Goal: Navigation & Orientation: Find specific page/section

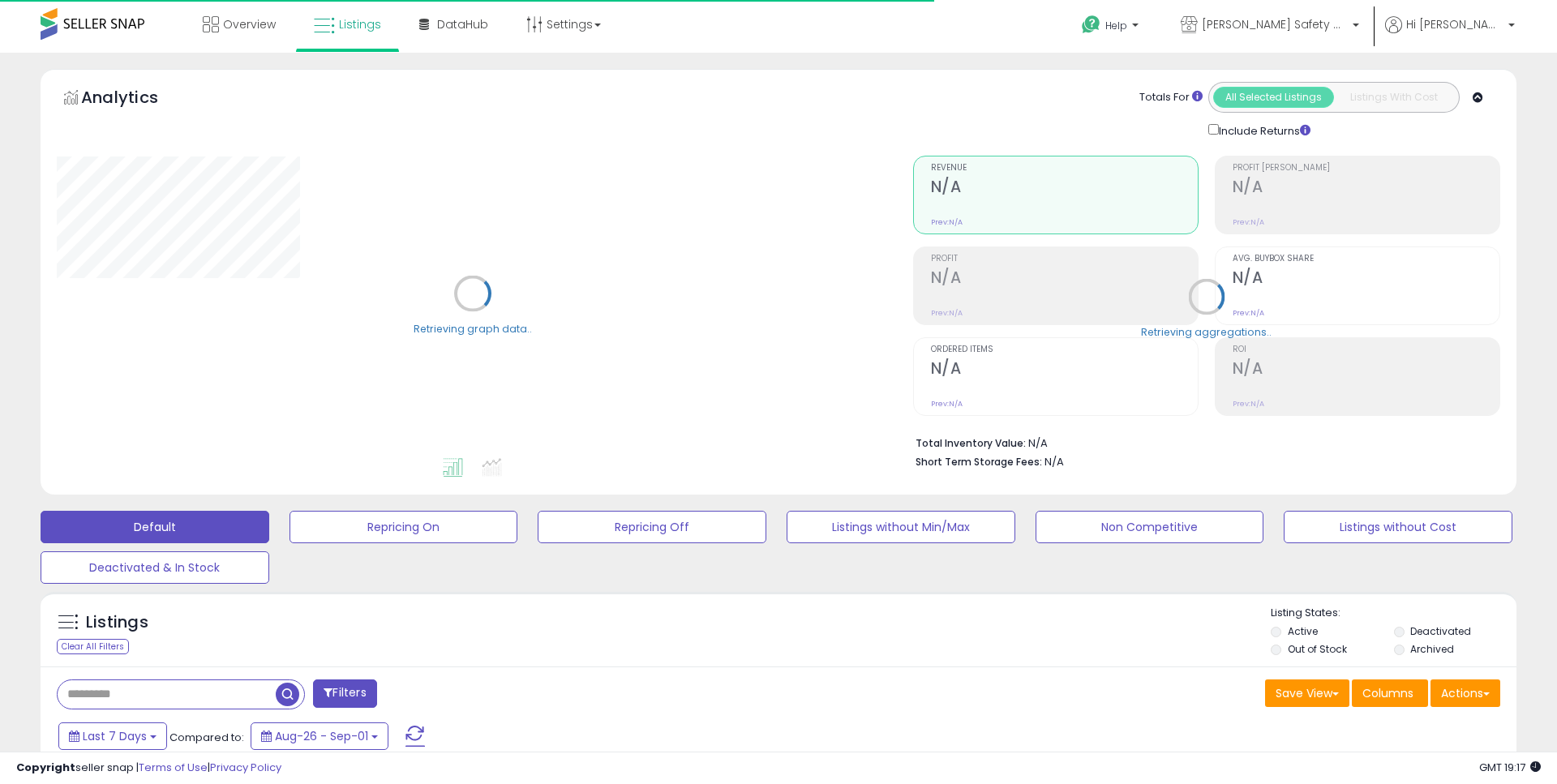
type input "**********"
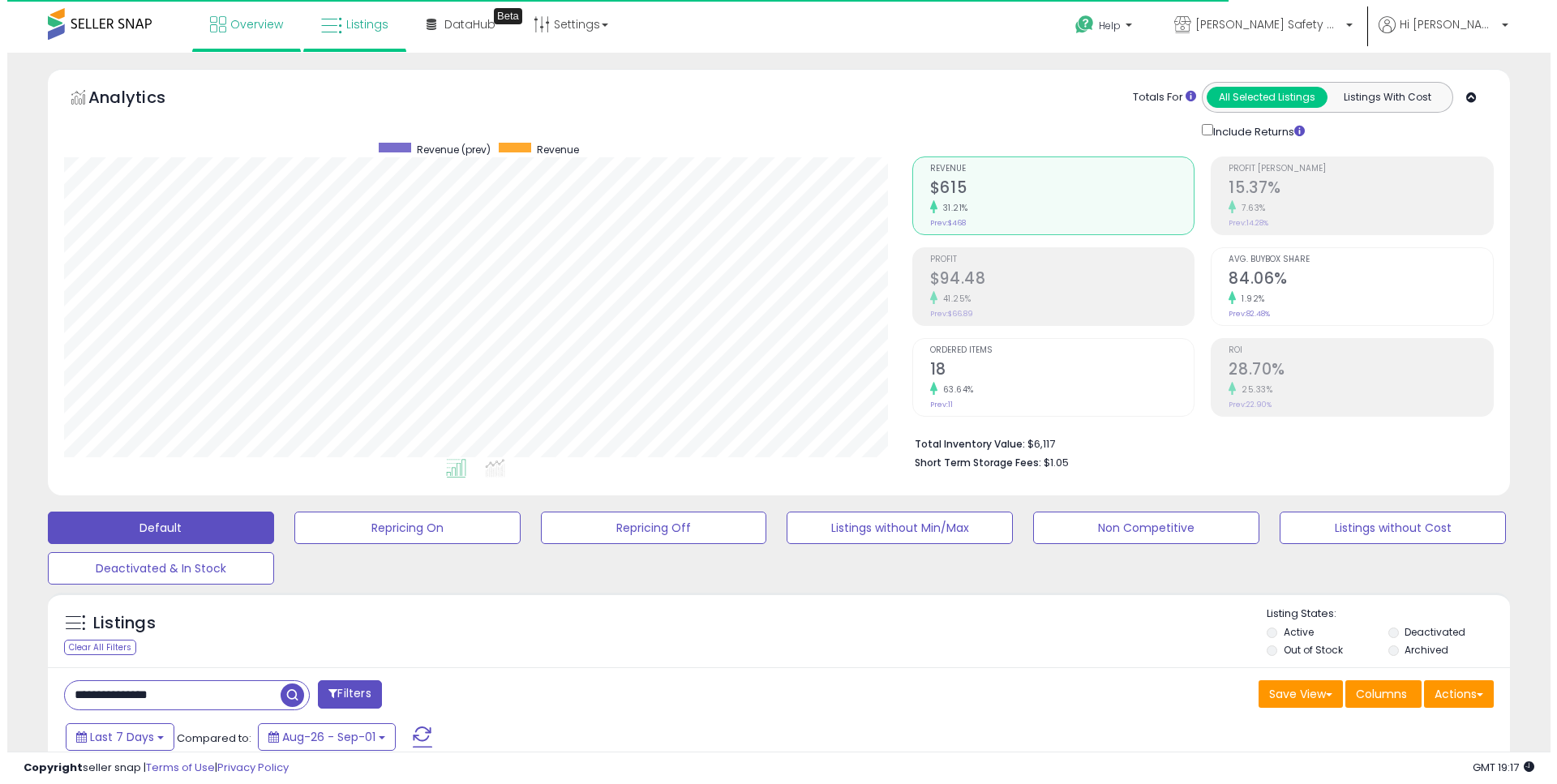
scroll to position [332, 848]
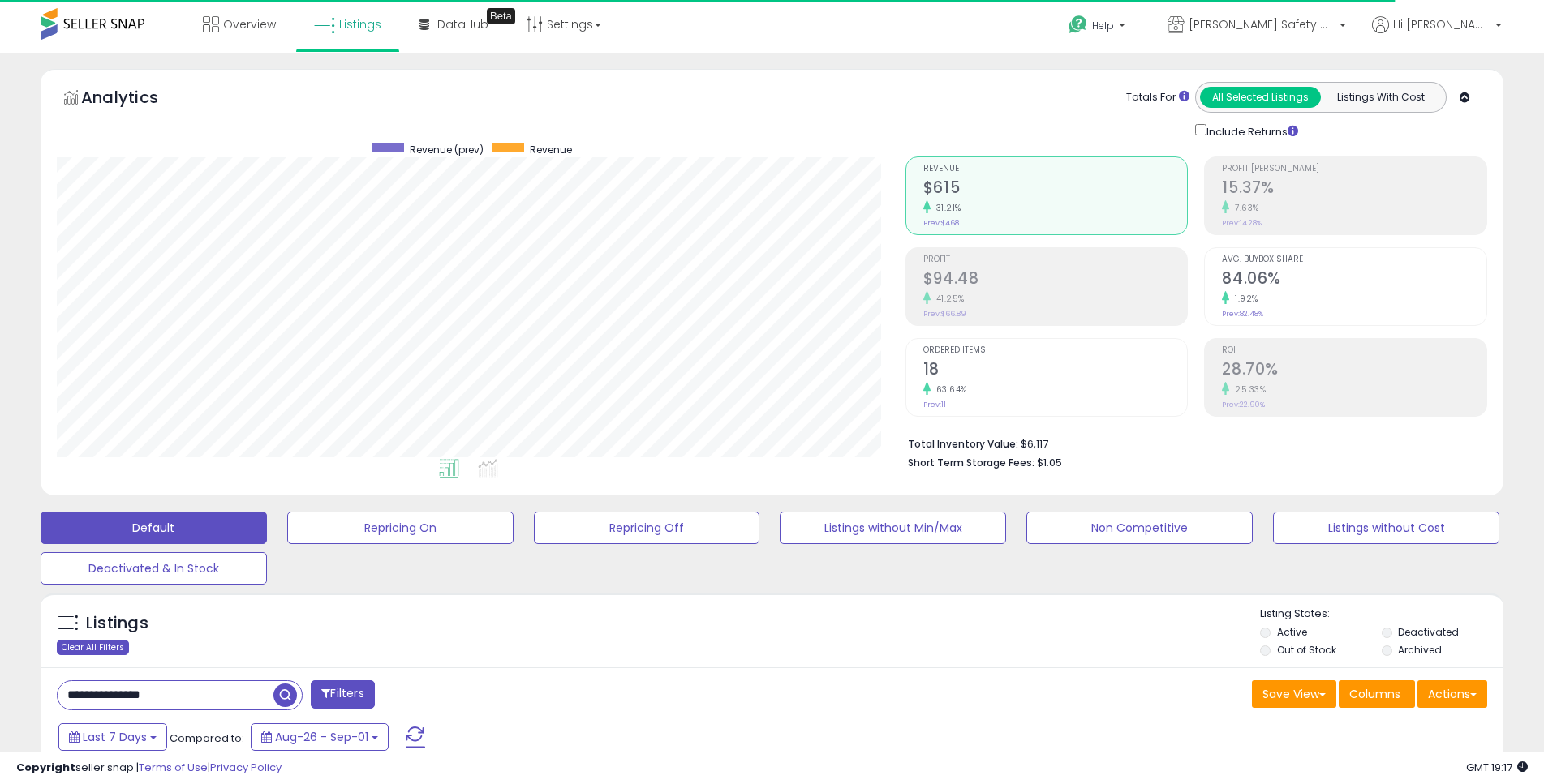
click at [95, 644] on div "Clear All Filters" at bounding box center [93, 648] width 72 height 16
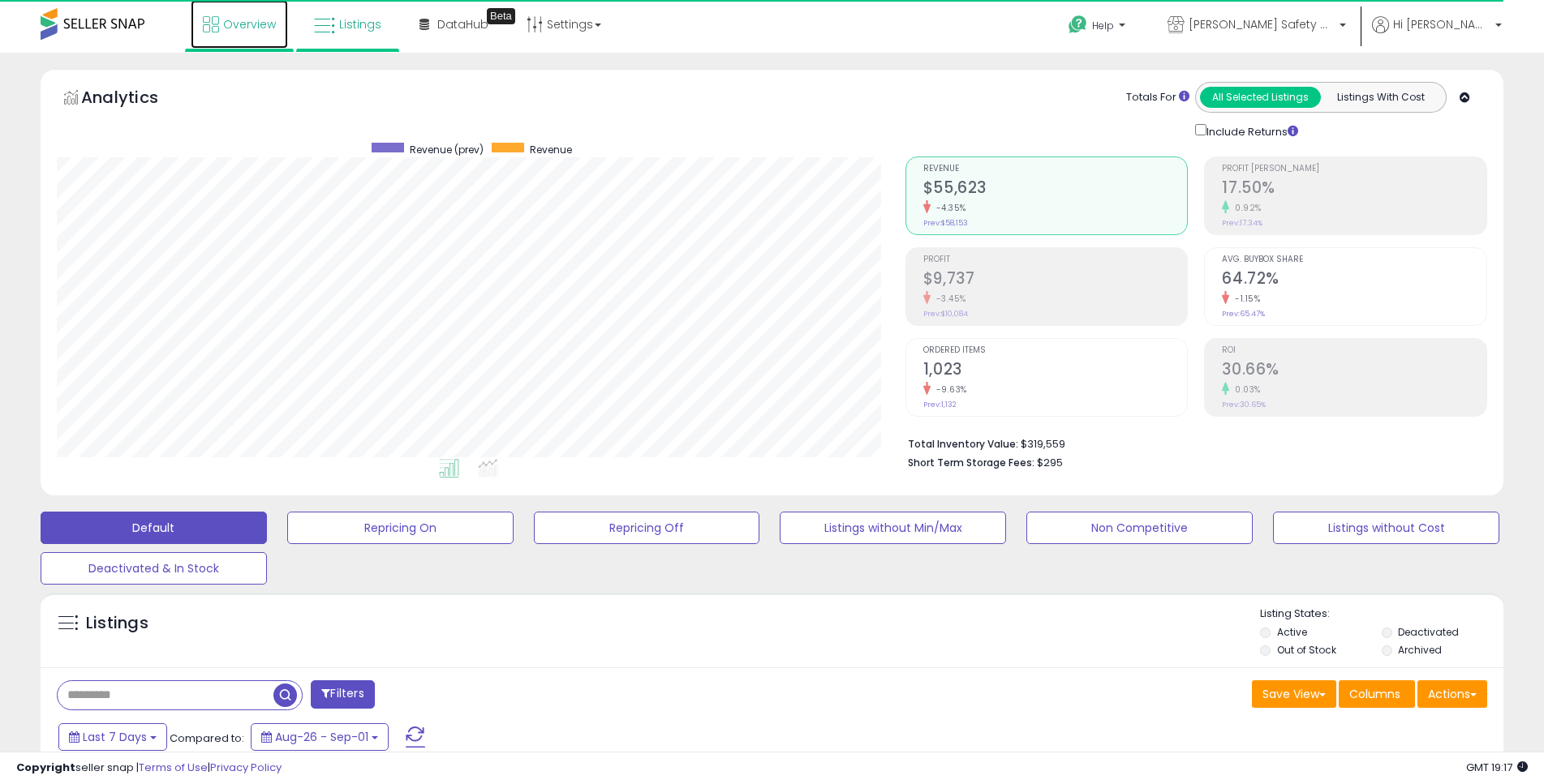
click at [252, 20] on span "Overview" at bounding box center [250, 24] width 53 height 16
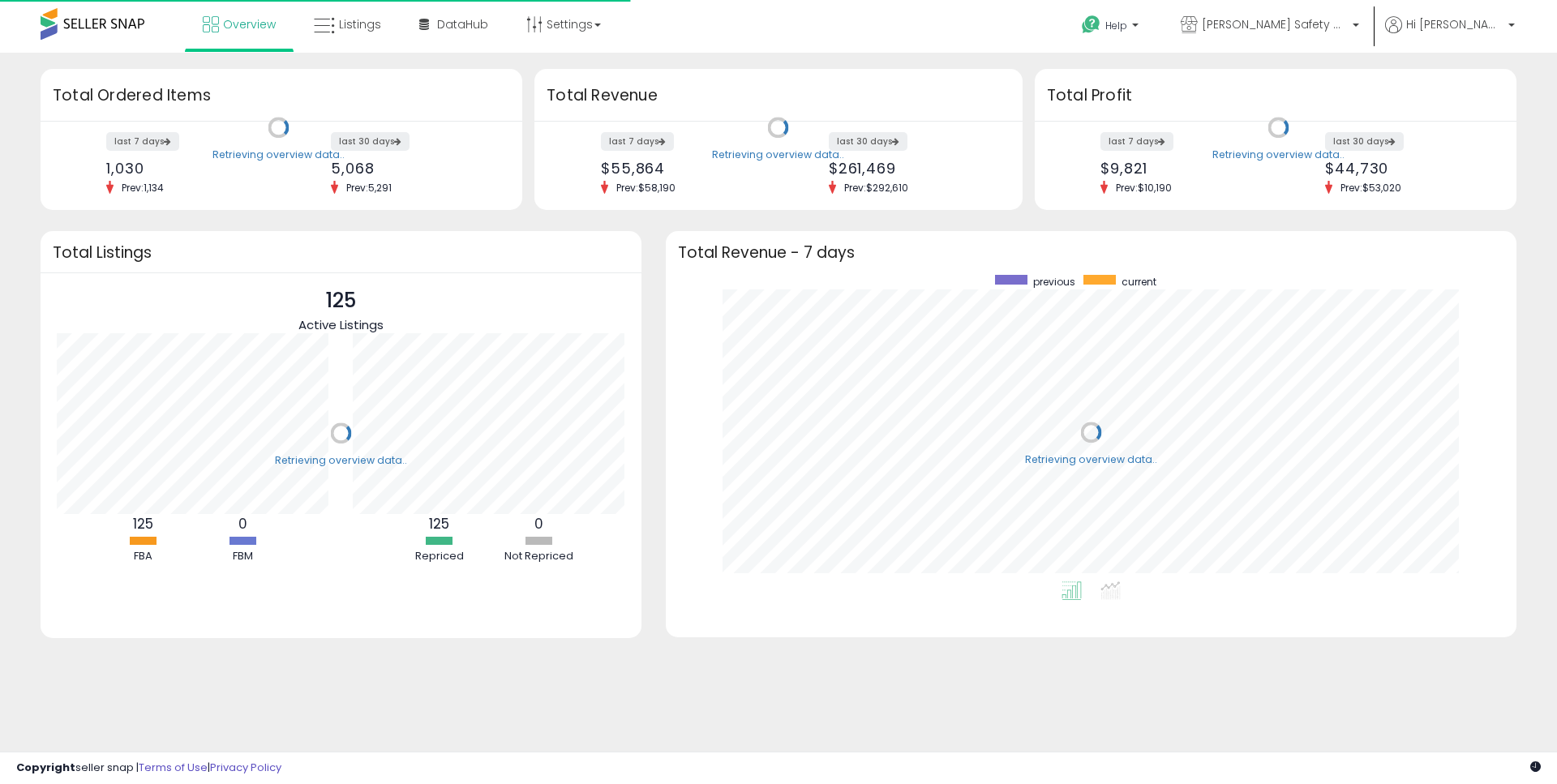
scroll to position [307, 819]
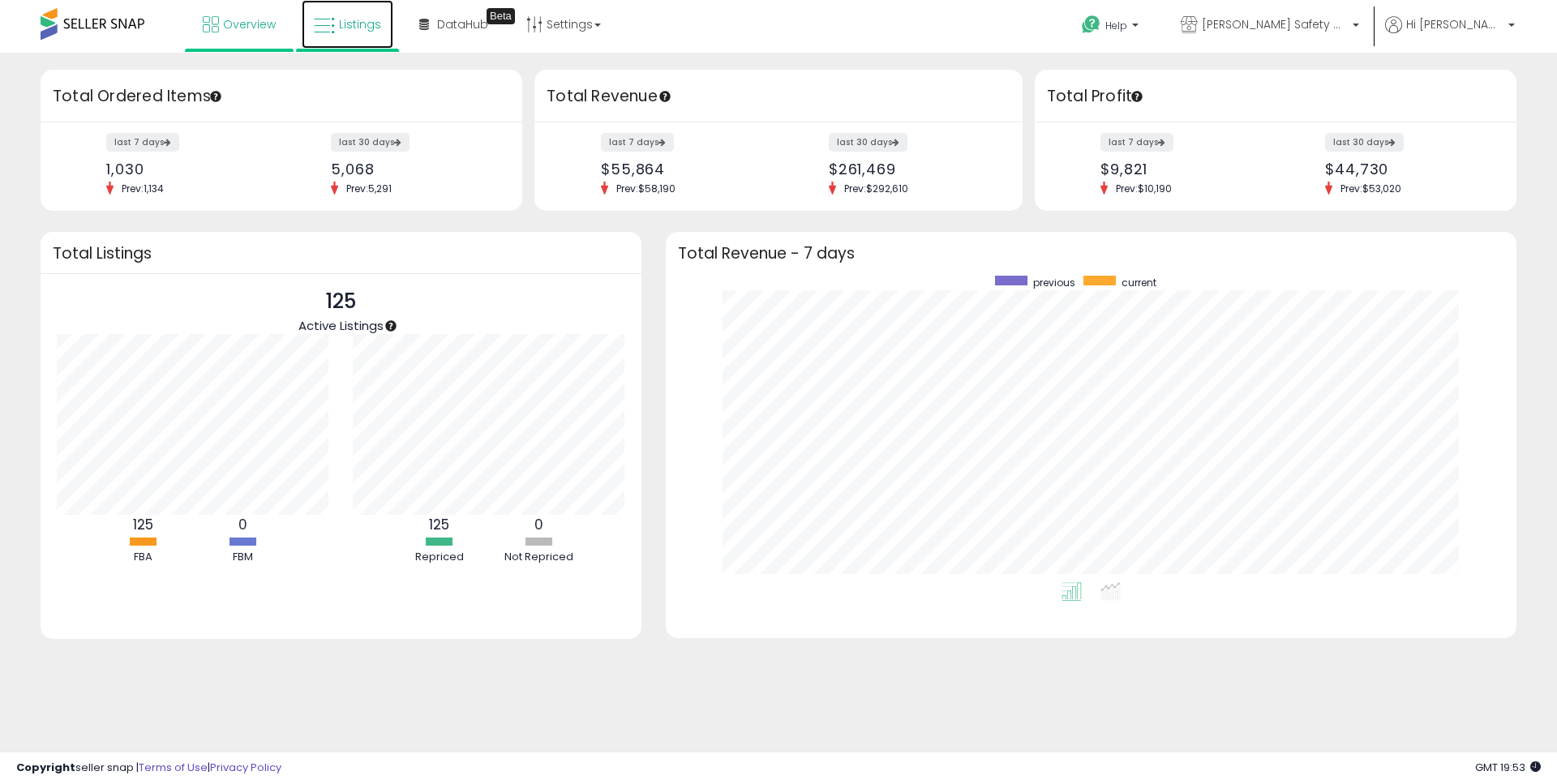
click at [382, 28] on link "Listings" at bounding box center [347, 24] width 91 height 48
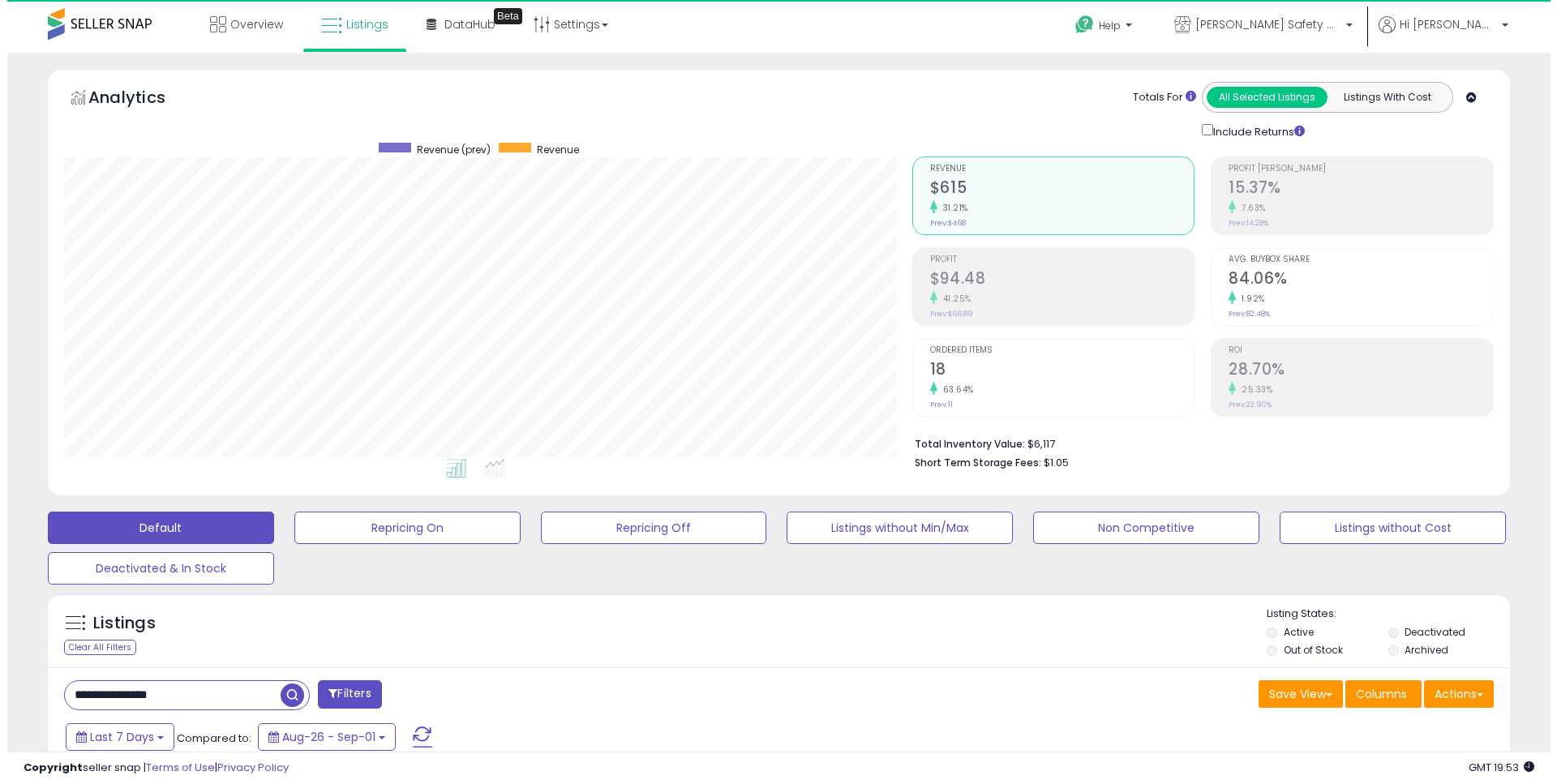
scroll to position [332, 848]
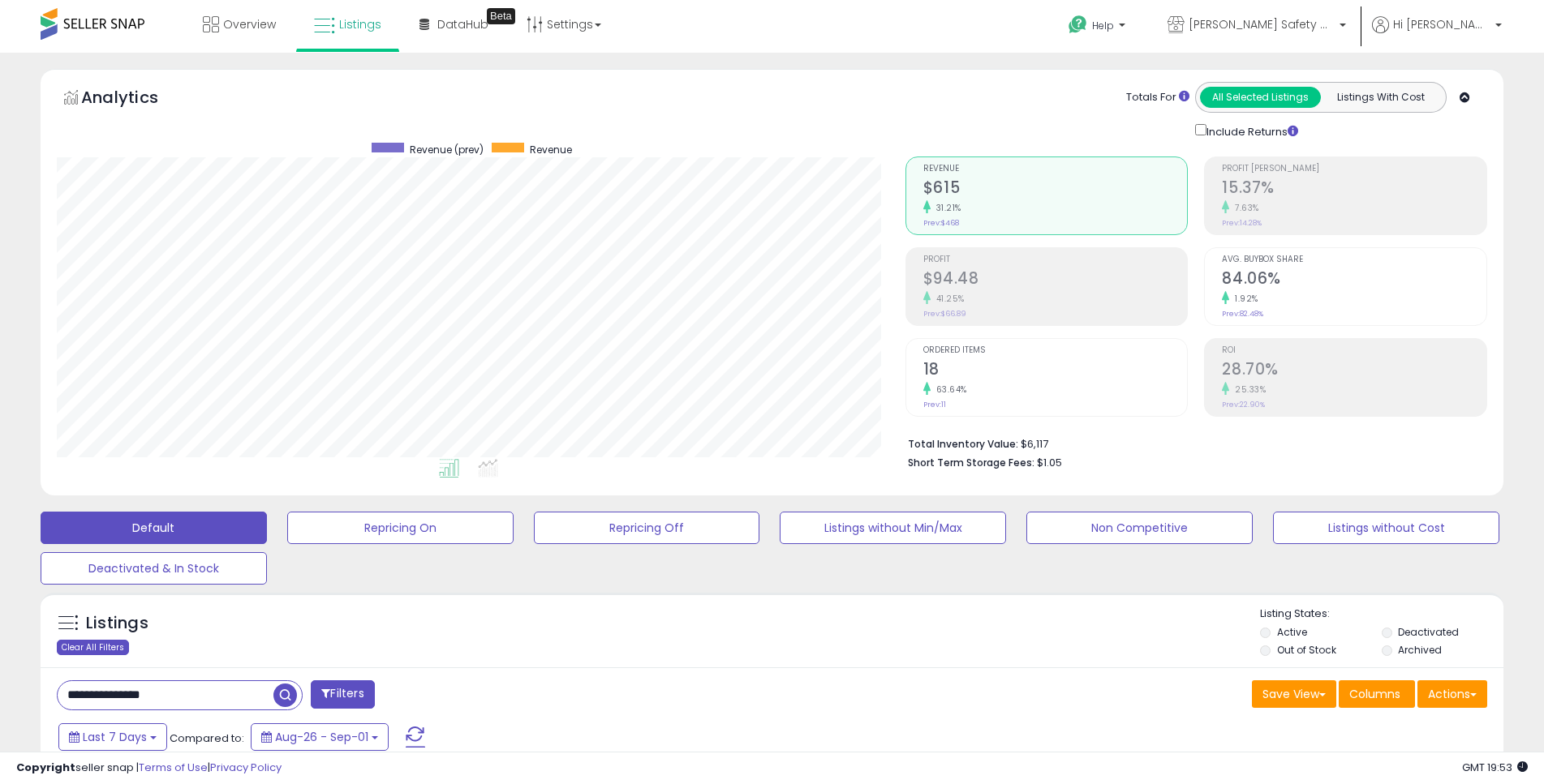
click at [106, 642] on div "Clear All Filters" at bounding box center [93, 648] width 72 height 16
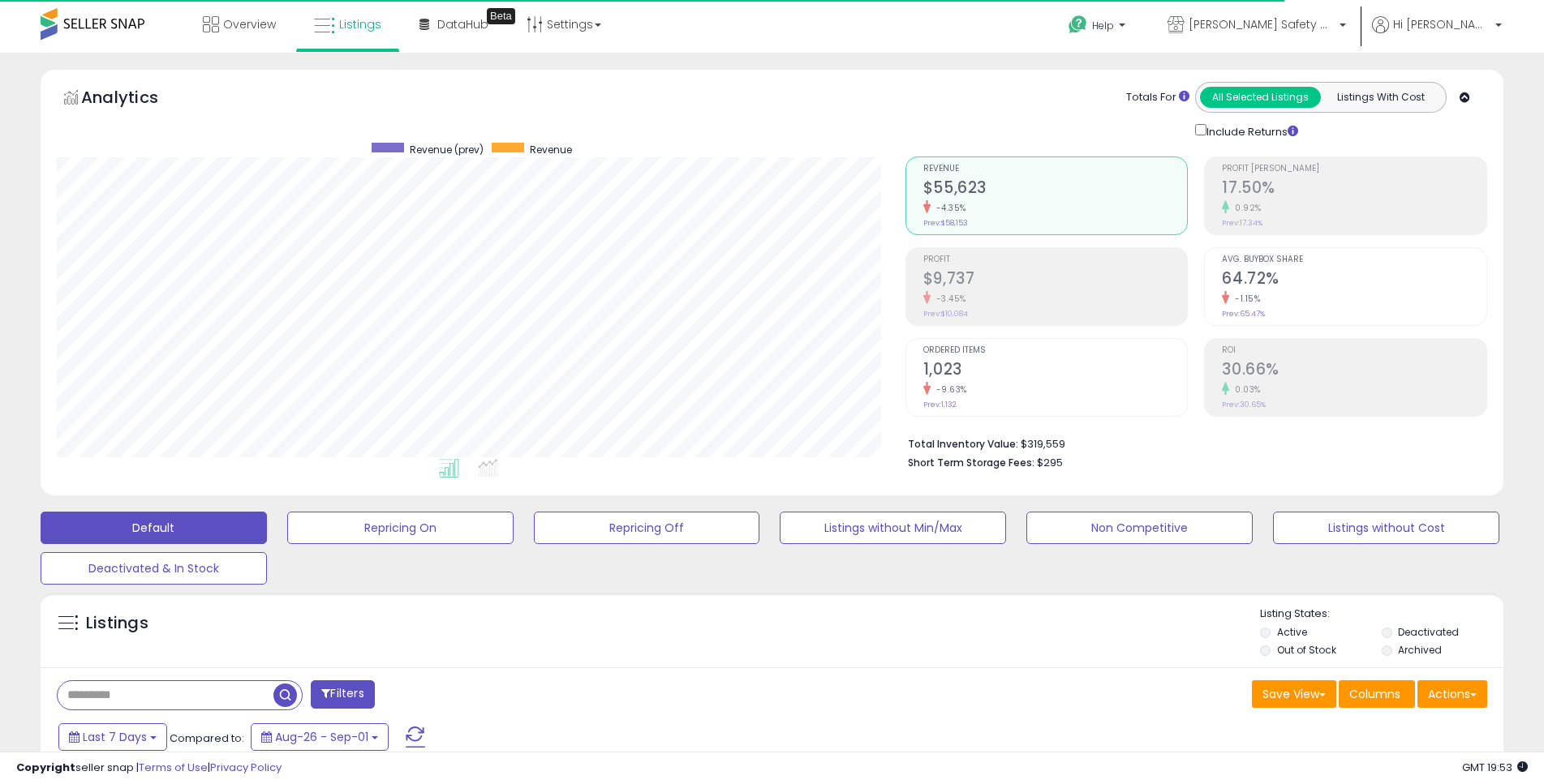
scroll to position [332, 848]
click at [255, 25] on span "Overview" at bounding box center [250, 24] width 53 height 16
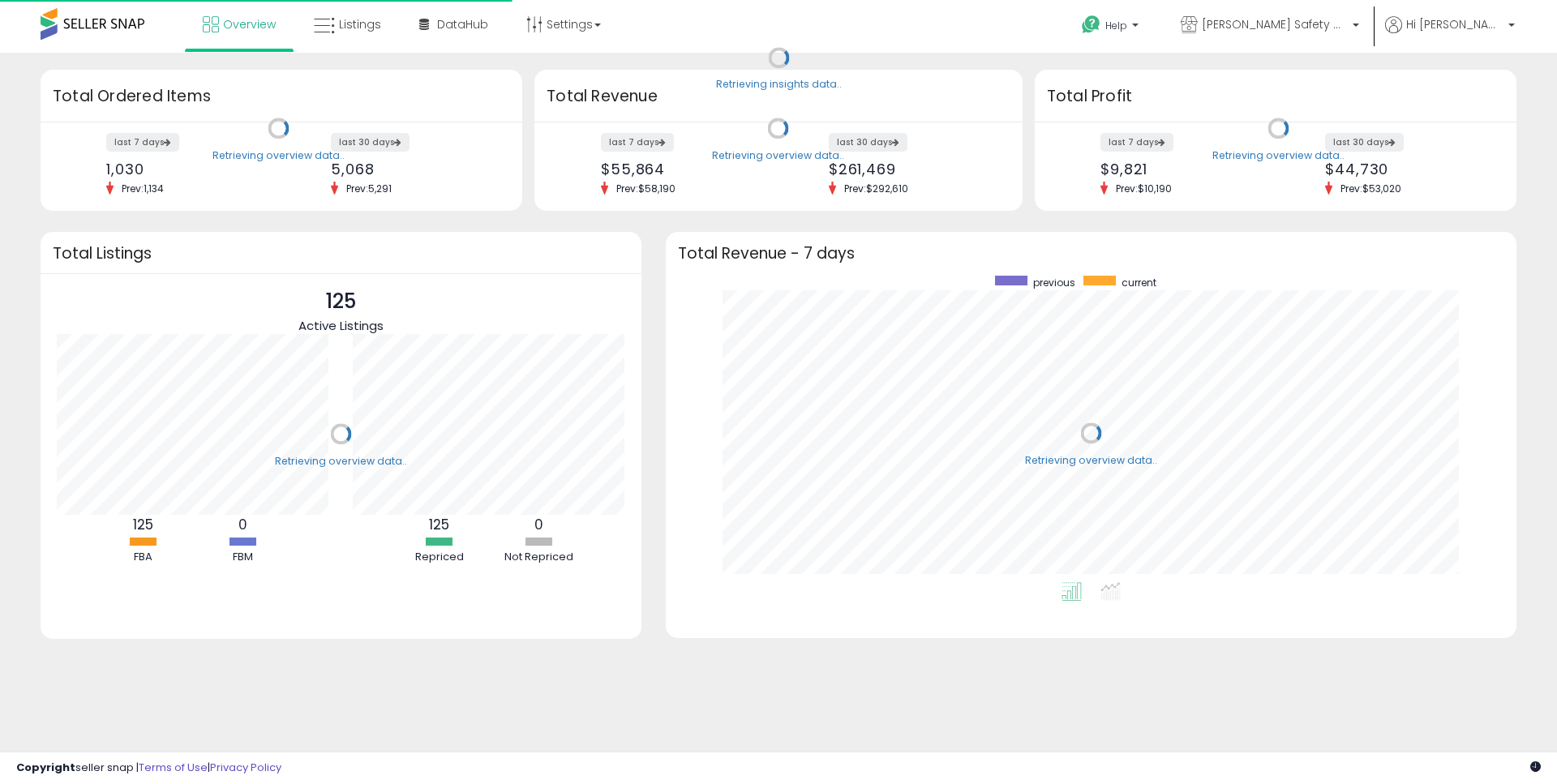
scroll to position [307, 819]
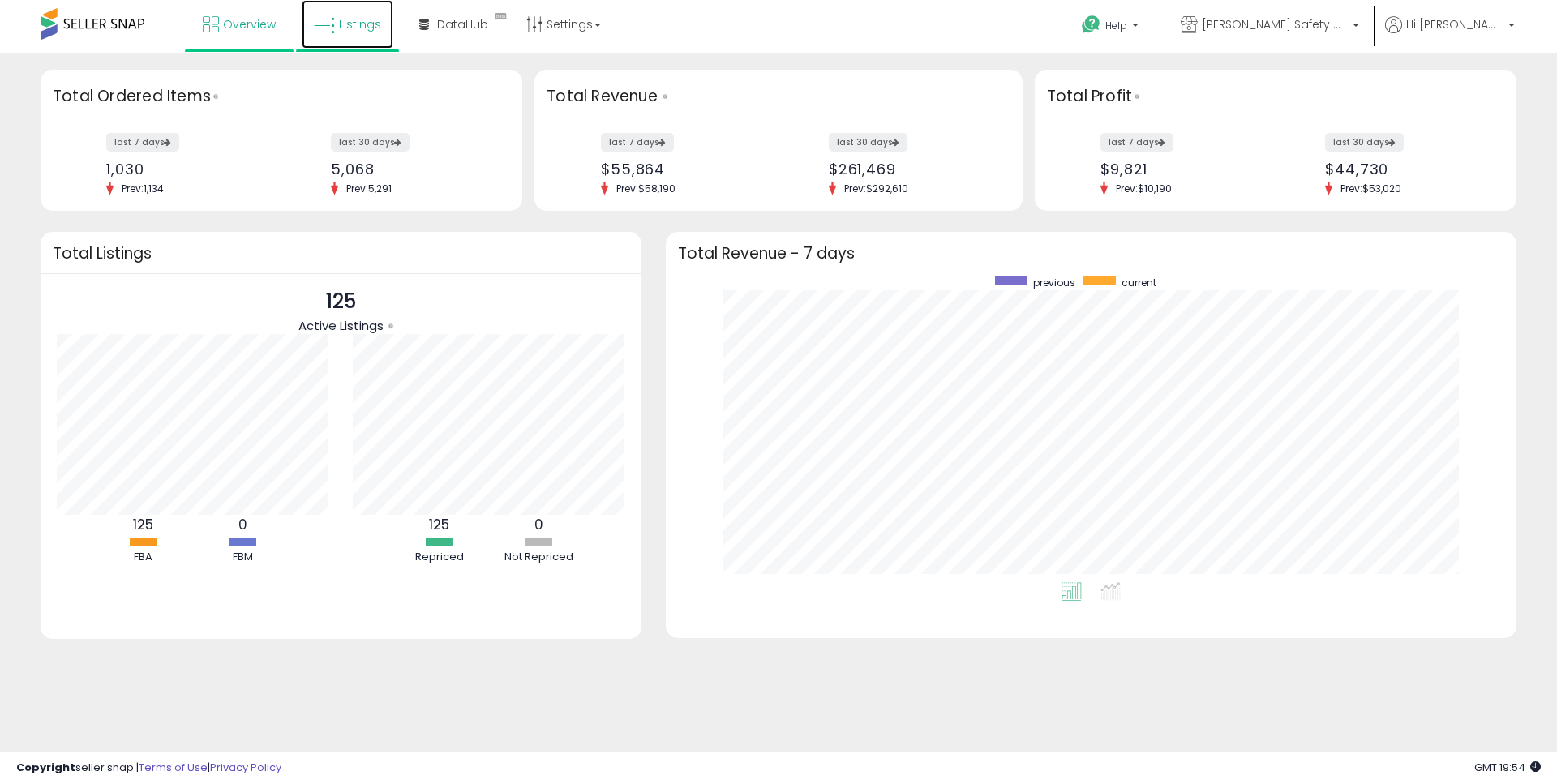
click at [375, 20] on span "Listings" at bounding box center [360, 24] width 42 height 16
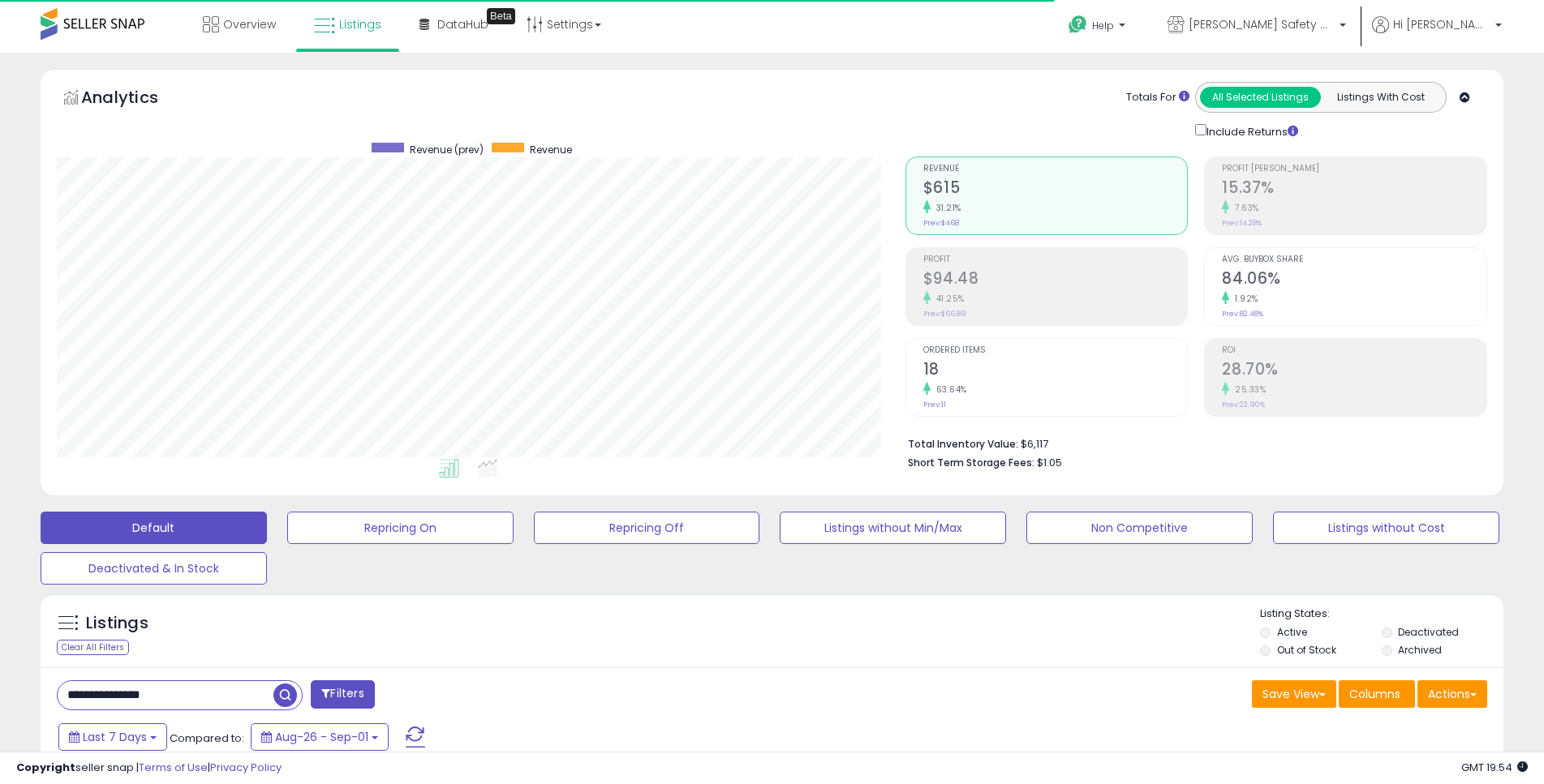
scroll to position [332, 848]
click at [266, 17] on span "Overview" at bounding box center [250, 24] width 53 height 16
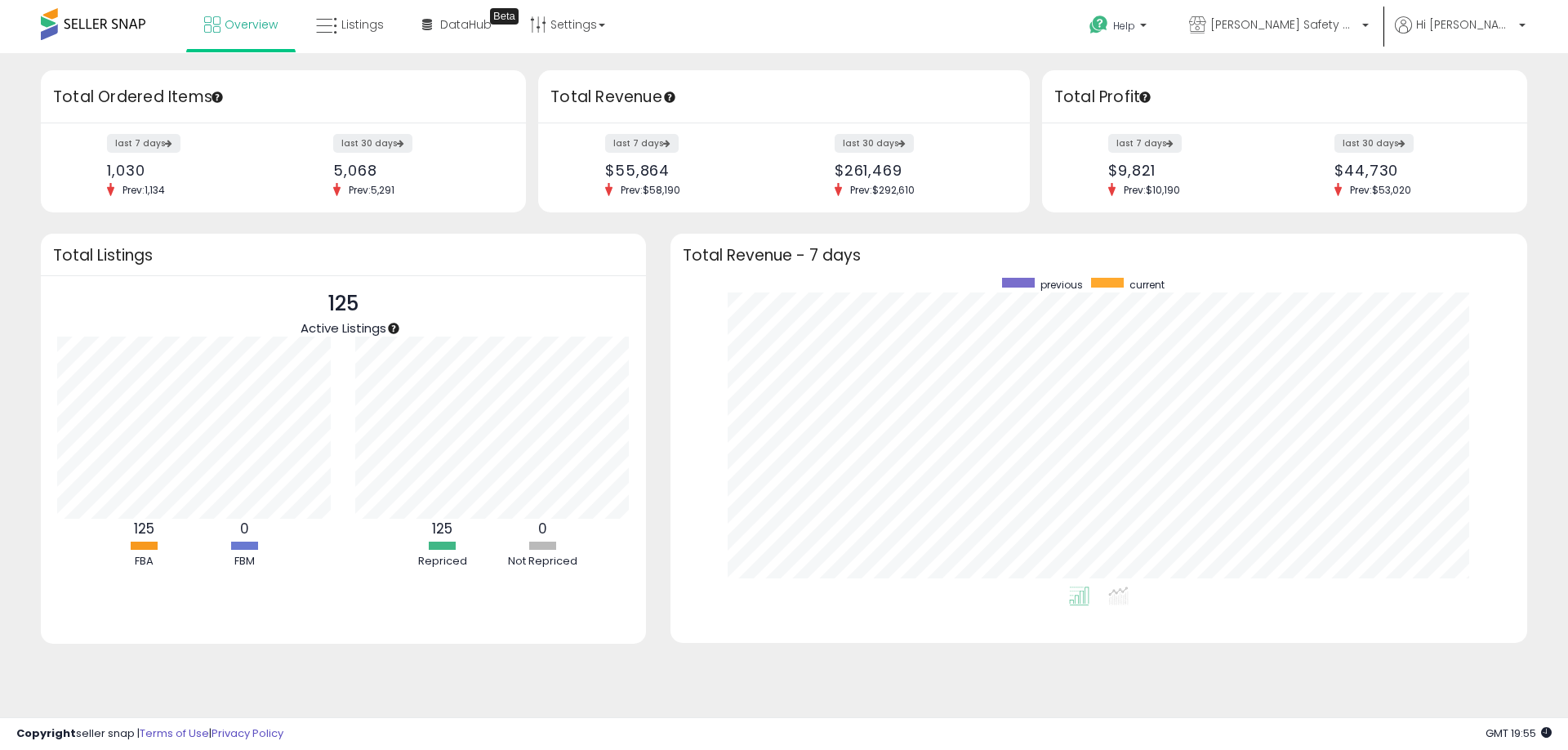
scroll to position [309, 824]
